Goal: Information Seeking & Learning: Learn about a topic

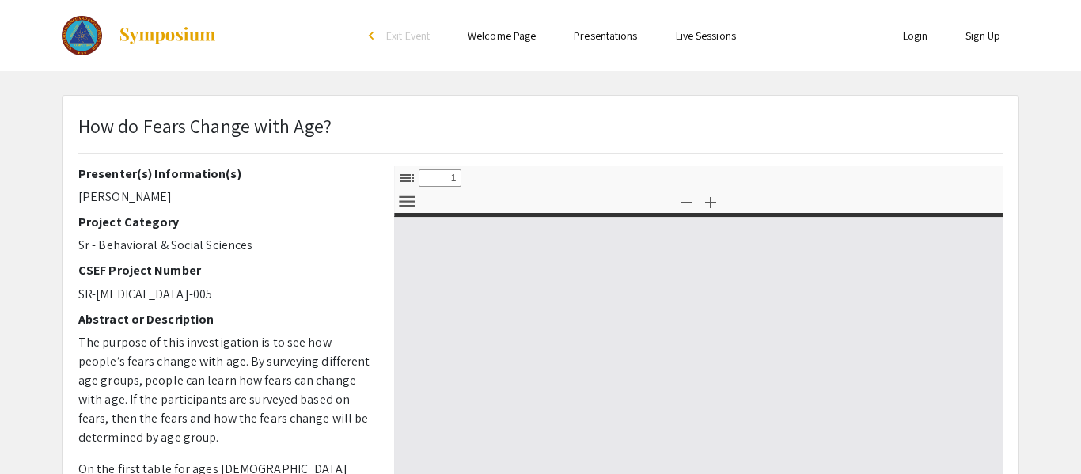
select select "custom"
type input "0"
select select "custom"
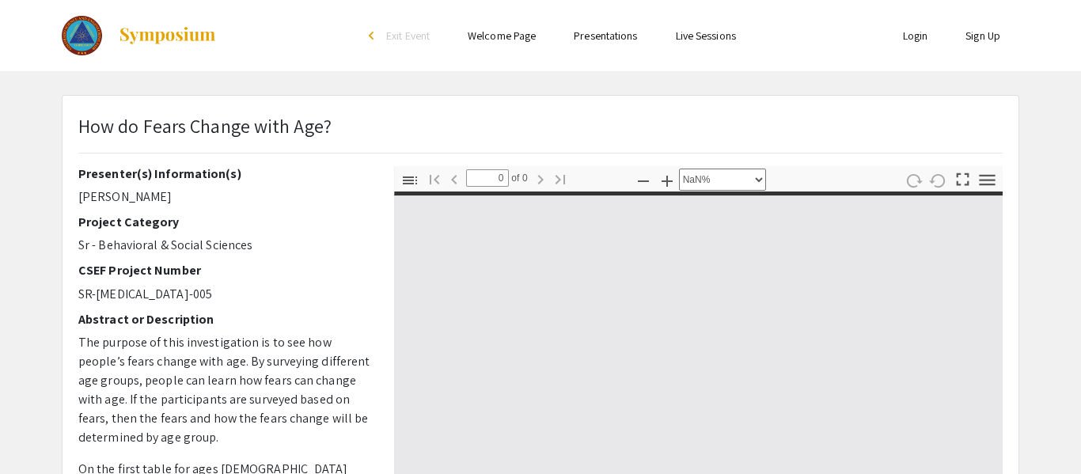
type input "1"
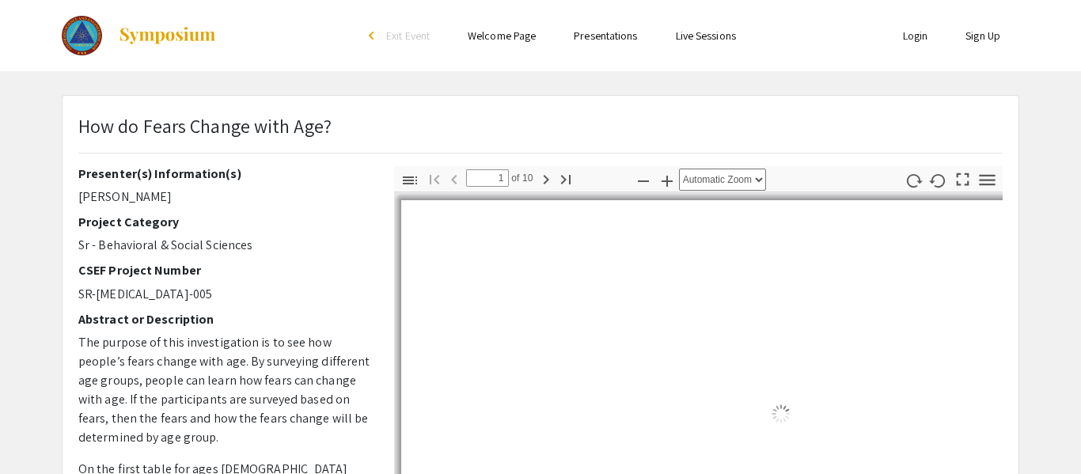
select select "auto"
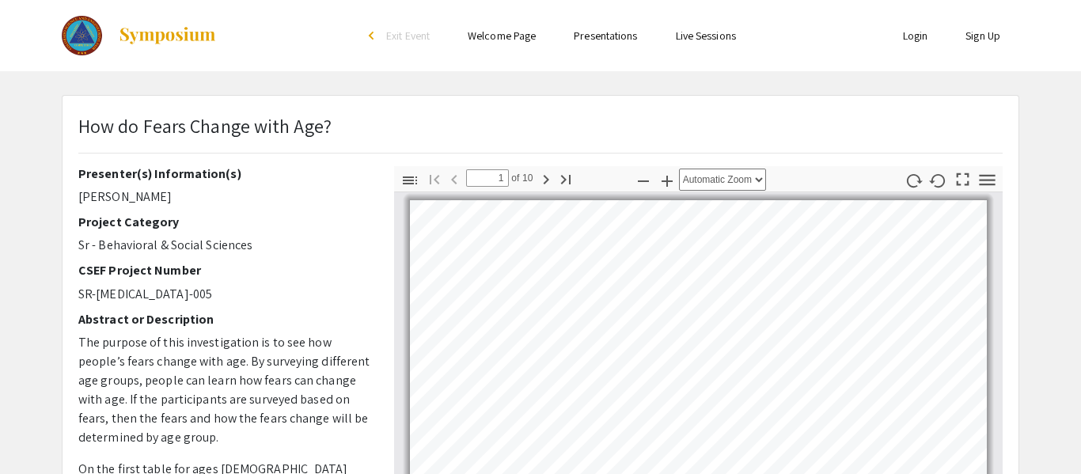
scroll to position [2, 0]
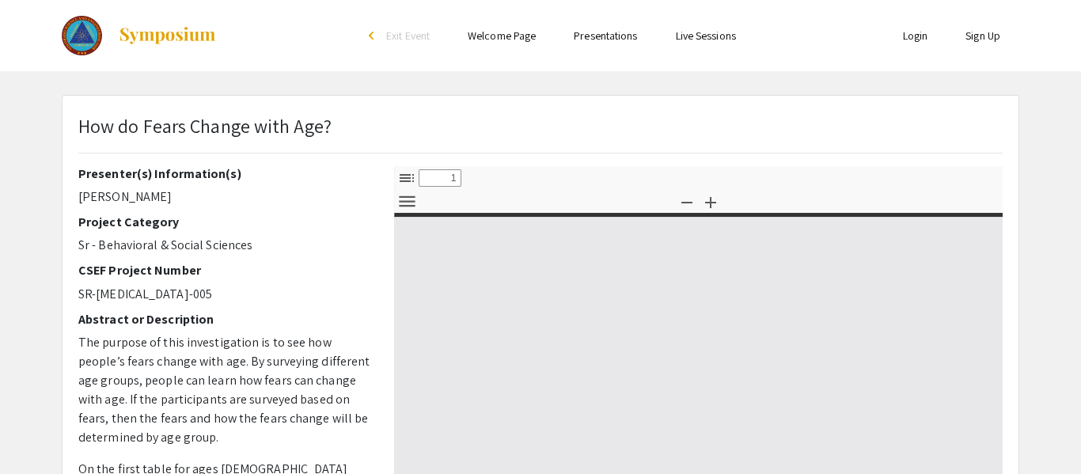
select select "custom"
type input "0"
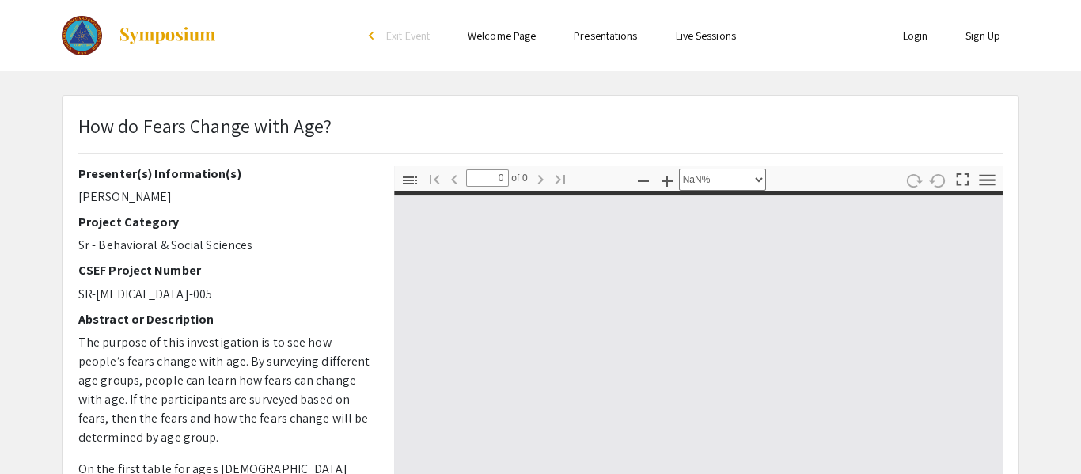
select select "auto"
type input "1"
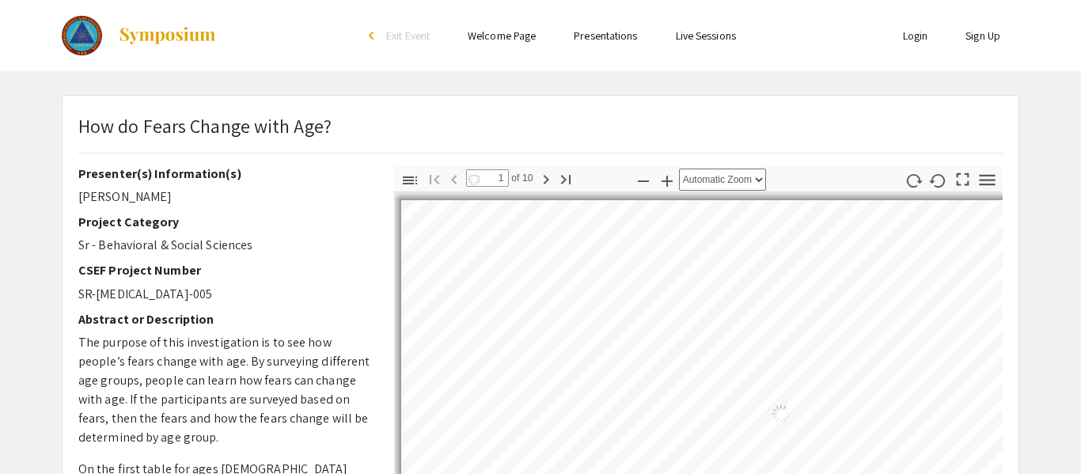
select select "auto"
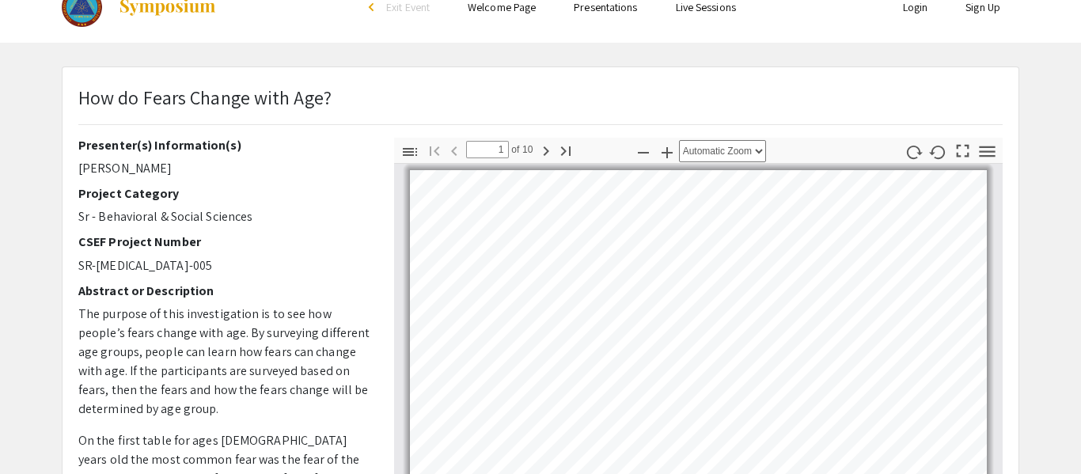
scroll to position [32, 0]
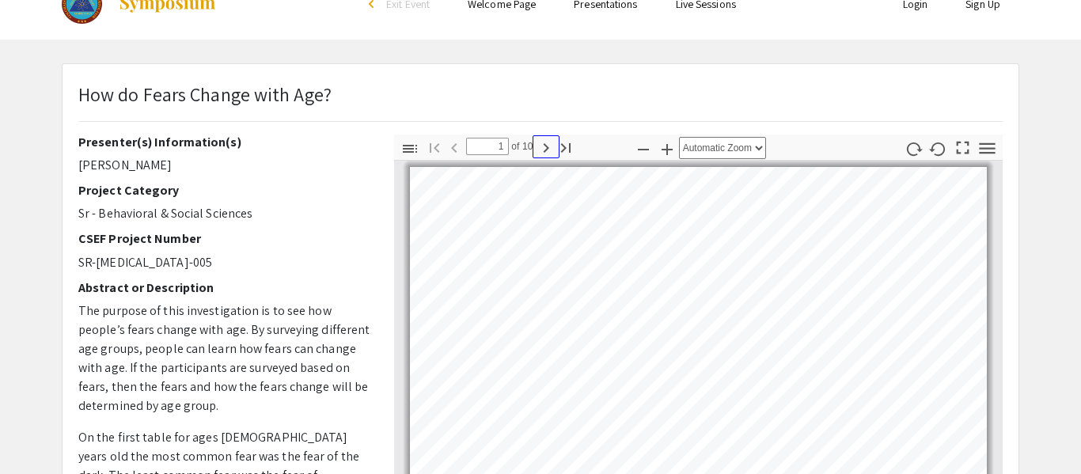
click at [541, 143] on icon "button" at bounding box center [546, 148] width 19 height 19
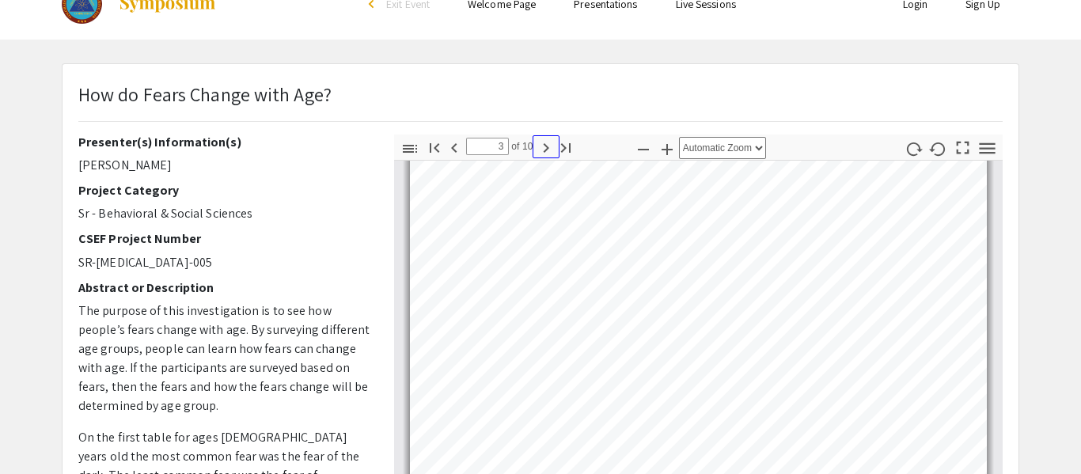
type input "4"
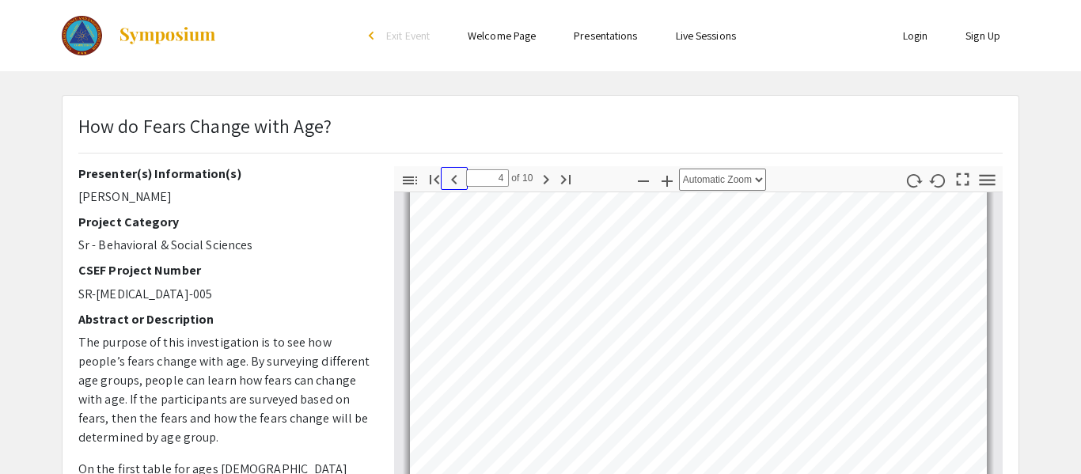
click at [449, 184] on icon "button" at bounding box center [454, 179] width 19 height 19
type input "3"
click at [546, 170] on icon "button" at bounding box center [546, 179] width 19 height 19
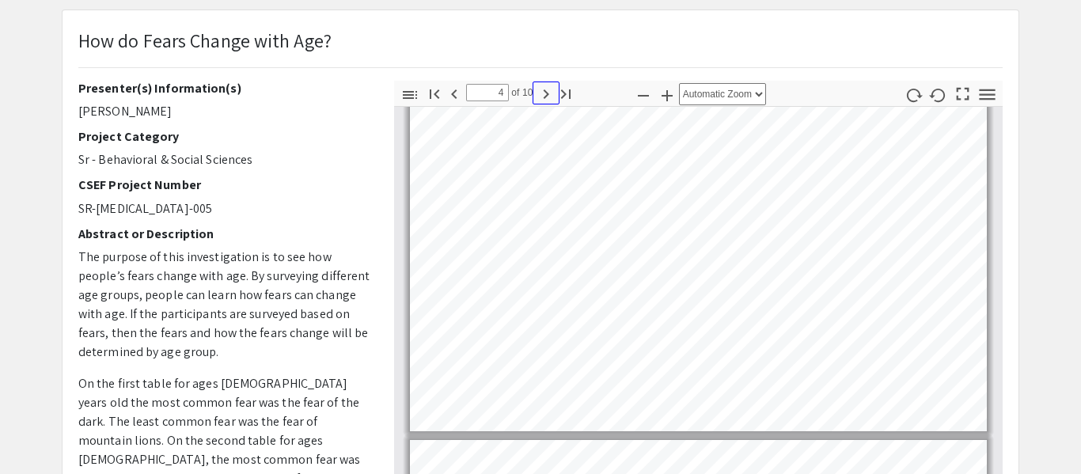
scroll to position [63, 0]
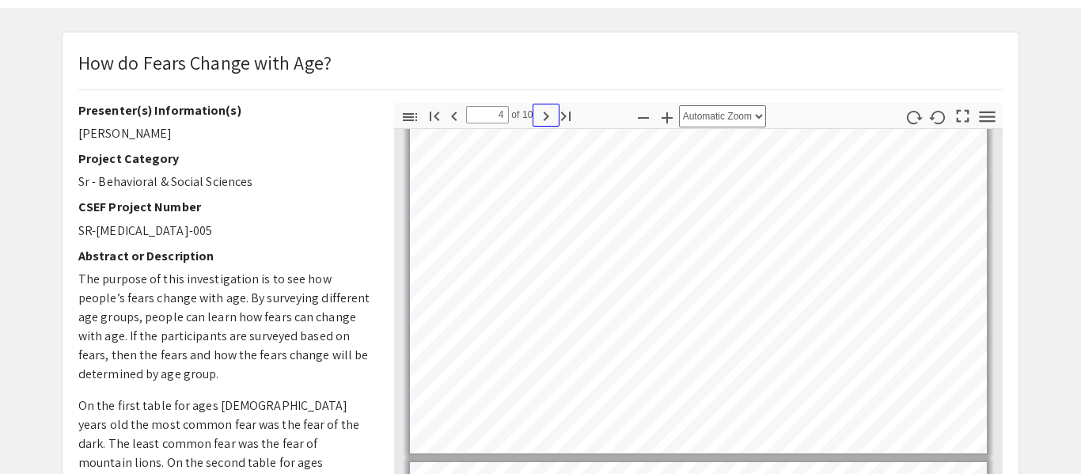
click at [546, 116] on icon "button" at bounding box center [546, 116] width 6 height 9
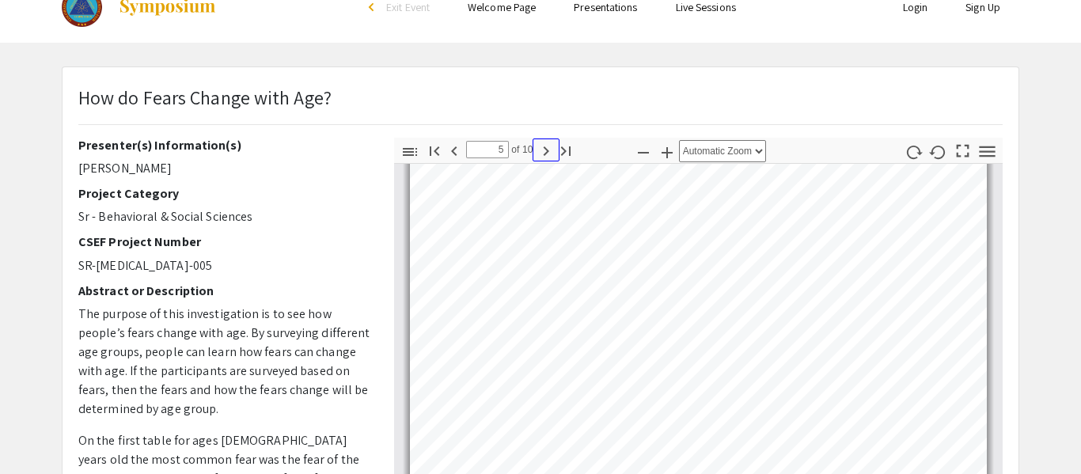
scroll to position [32, 0]
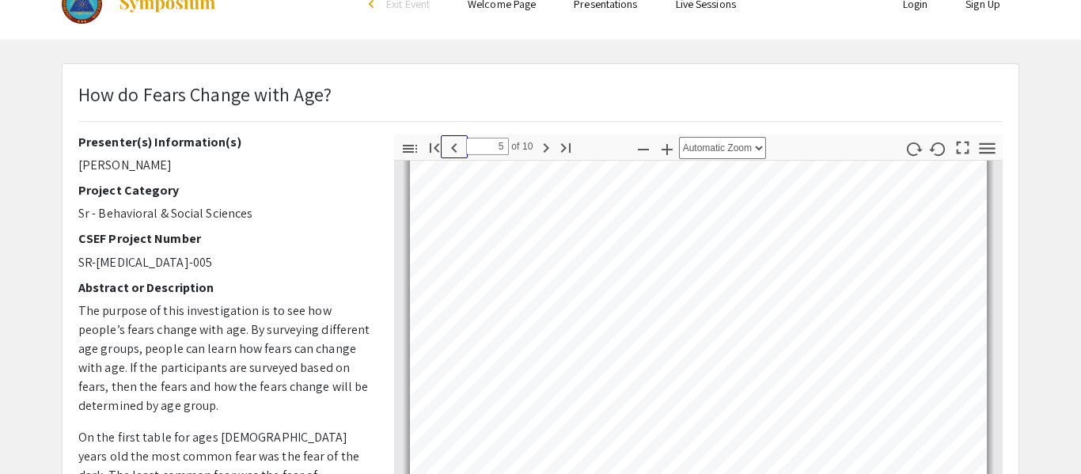
click at [455, 149] on icon "button" at bounding box center [454, 148] width 19 height 19
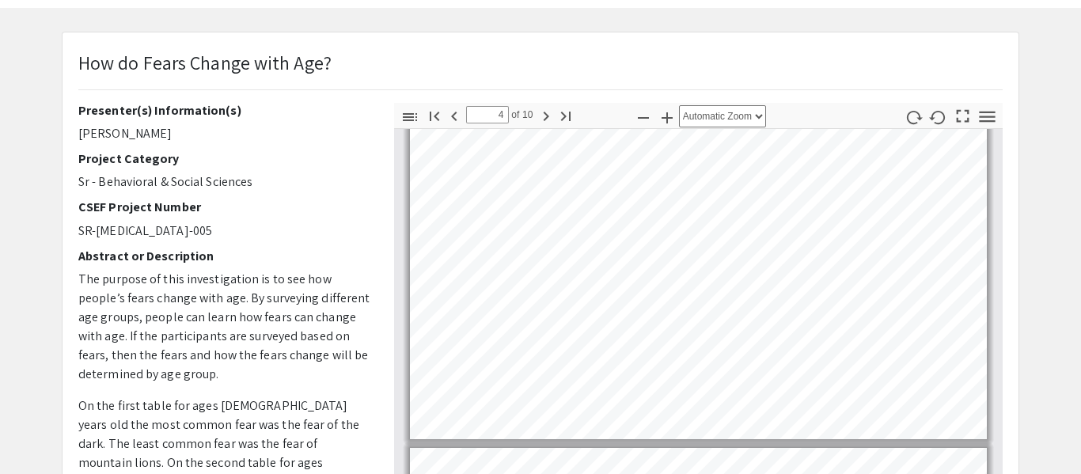
scroll to position [1008, 0]
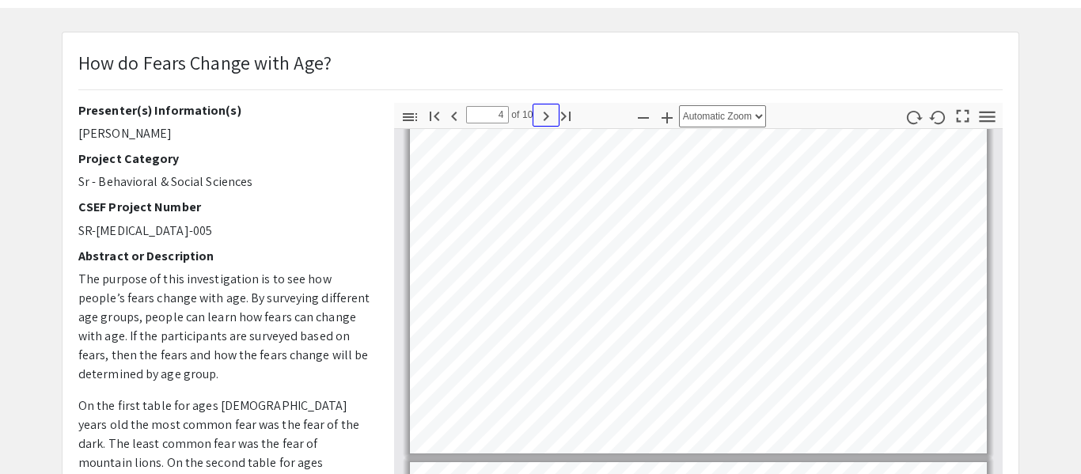
click at [538, 120] on icon "button" at bounding box center [546, 116] width 19 height 19
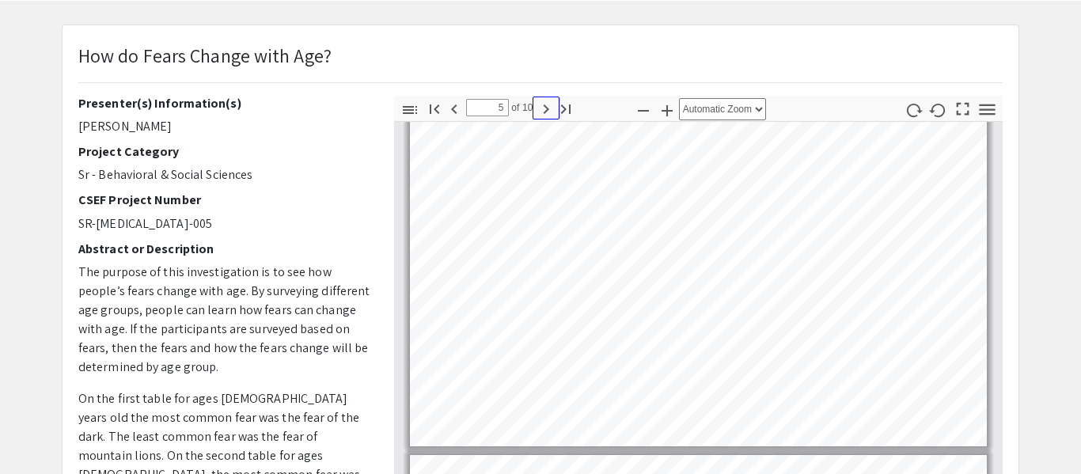
scroll to position [63, 0]
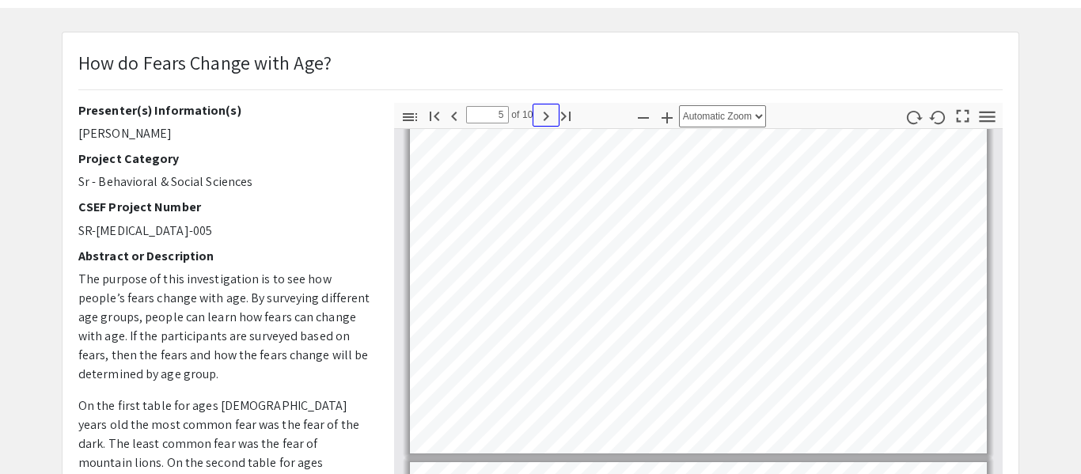
click at [548, 108] on icon "button" at bounding box center [546, 116] width 19 height 19
click at [540, 117] on icon "button" at bounding box center [546, 116] width 19 height 19
type input "7"
